Goal: Task Accomplishment & Management: Manage account settings

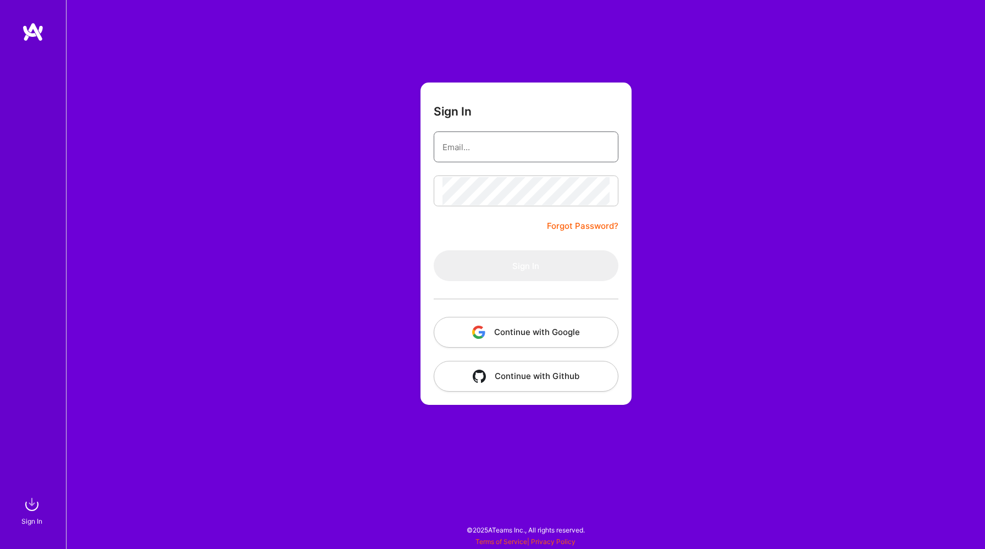
type input "[EMAIL_ADDRESS][DOMAIN_NAME]"
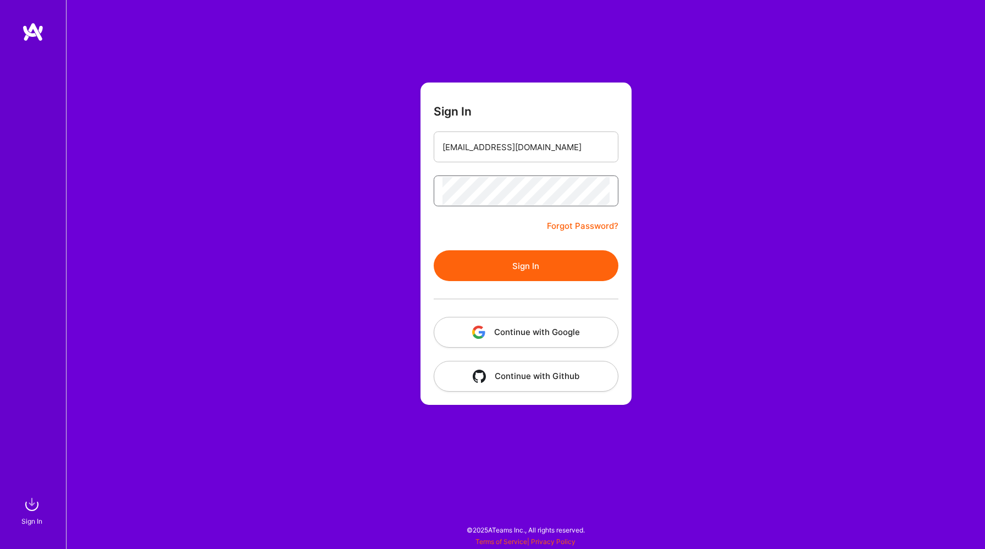
click at [434, 250] on button "Sign In" at bounding box center [526, 265] width 185 height 31
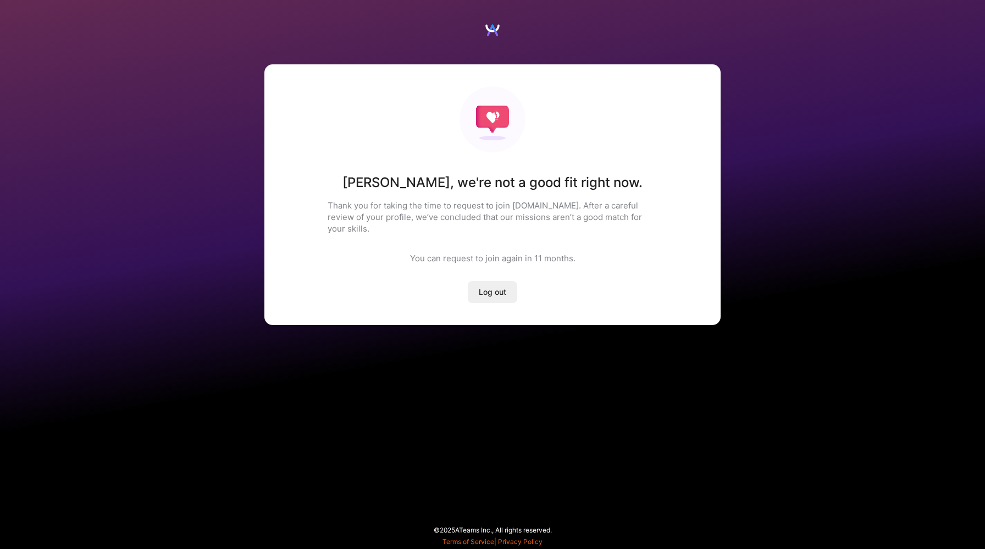
click at [503, 286] on span "Log out" at bounding box center [492, 291] width 27 height 11
click at [489, 286] on span "Log out" at bounding box center [492, 291] width 27 height 11
